Goal: Information Seeking & Learning: Learn about a topic

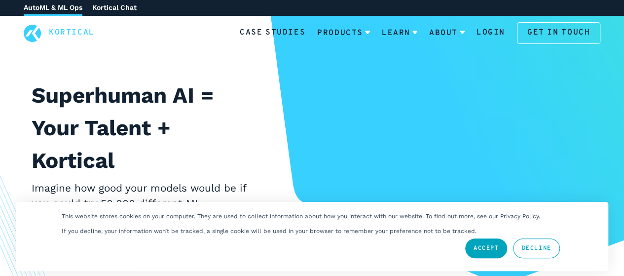
click at [537, 249] on link "Decline" at bounding box center [536, 248] width 46 height 20
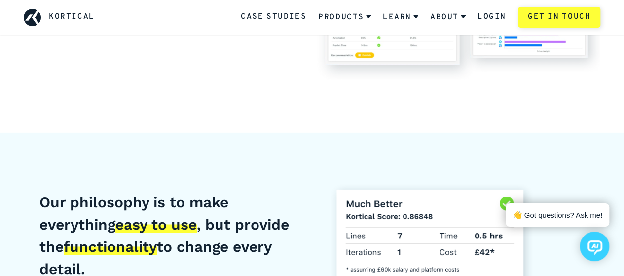
scroll to position [3353, 0]
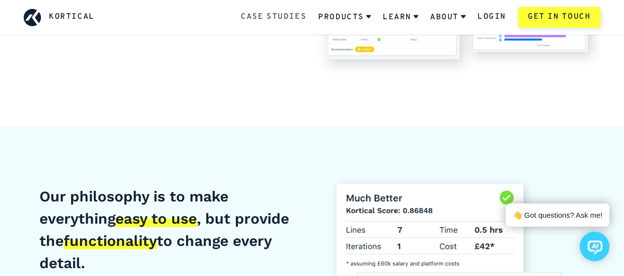
click at [285, 19] on link "Case Studies" at bounding box center [274, 17] width 66 height 13
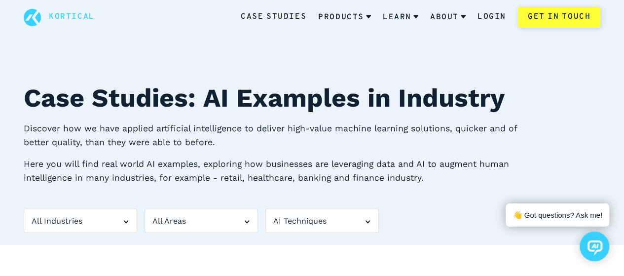
click at [125, 220] on div "All Industries" at bounding box center [80, 221] width 113 height 25
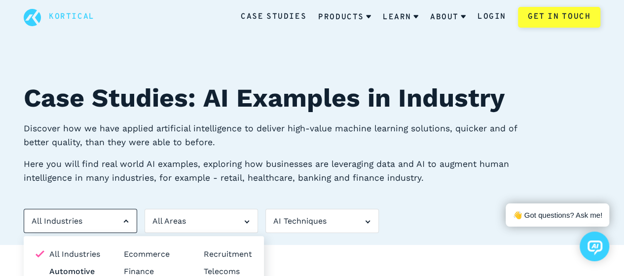
click at [85, 272] on li "Automotive" at bounding box center [68, 271] width 65 height 13
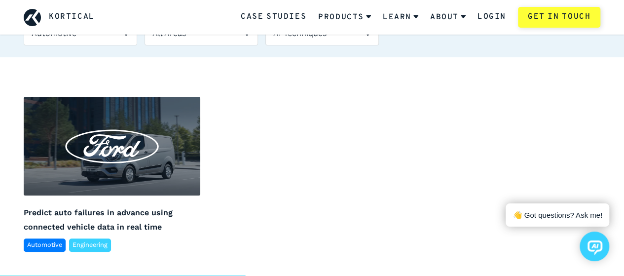
scroll to position [190, 0]
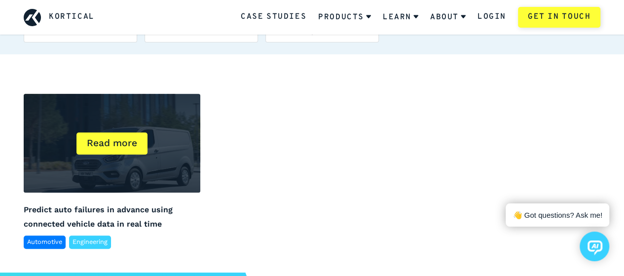
click at [108, 146] on div "Read more" at bounding box center [111, 143] width 71 height 22
